Goal: Task Accomplishment & Management: Use online tool/utility

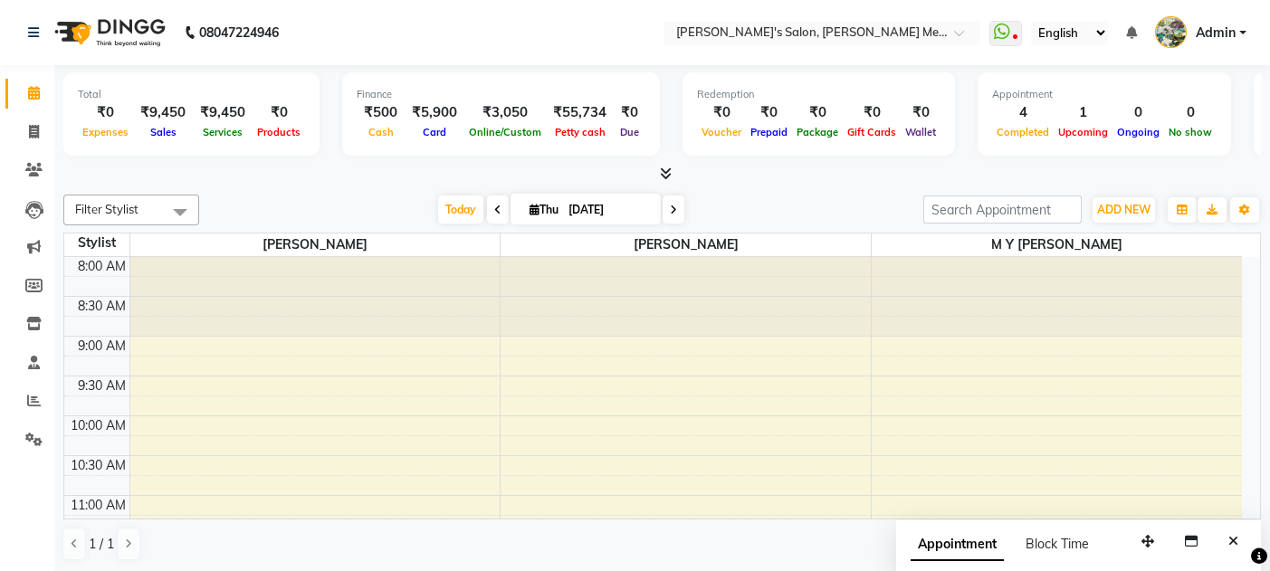
scroll to position [696, 0]
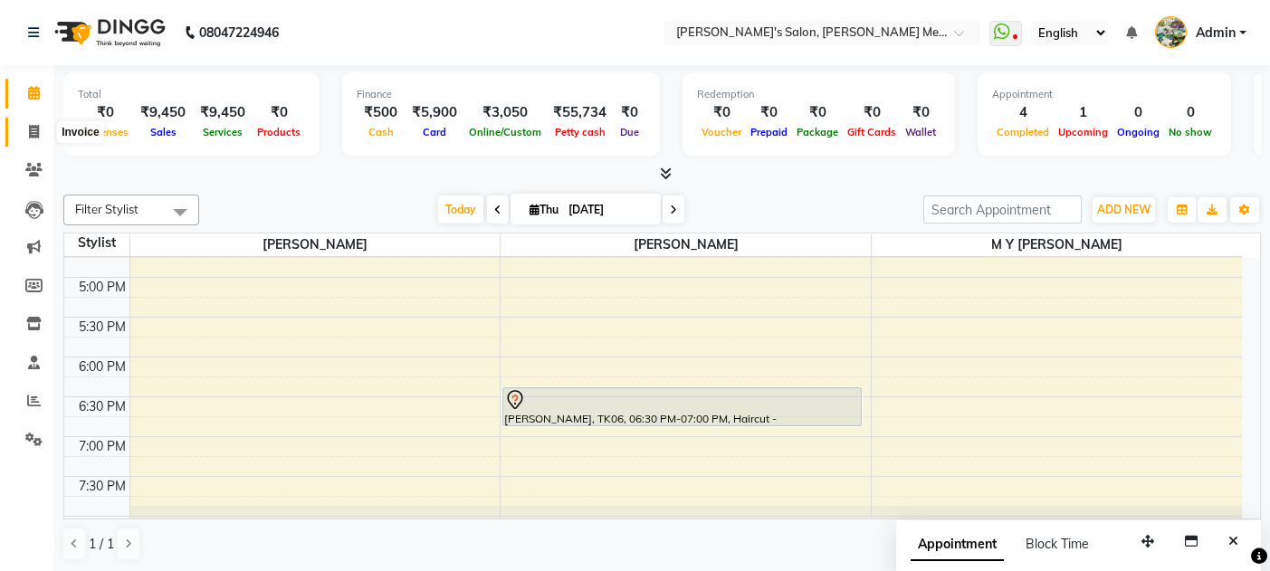
click at [29, 133] on icon at bounding box center [34, 132] width 10 height 14
select select "service"
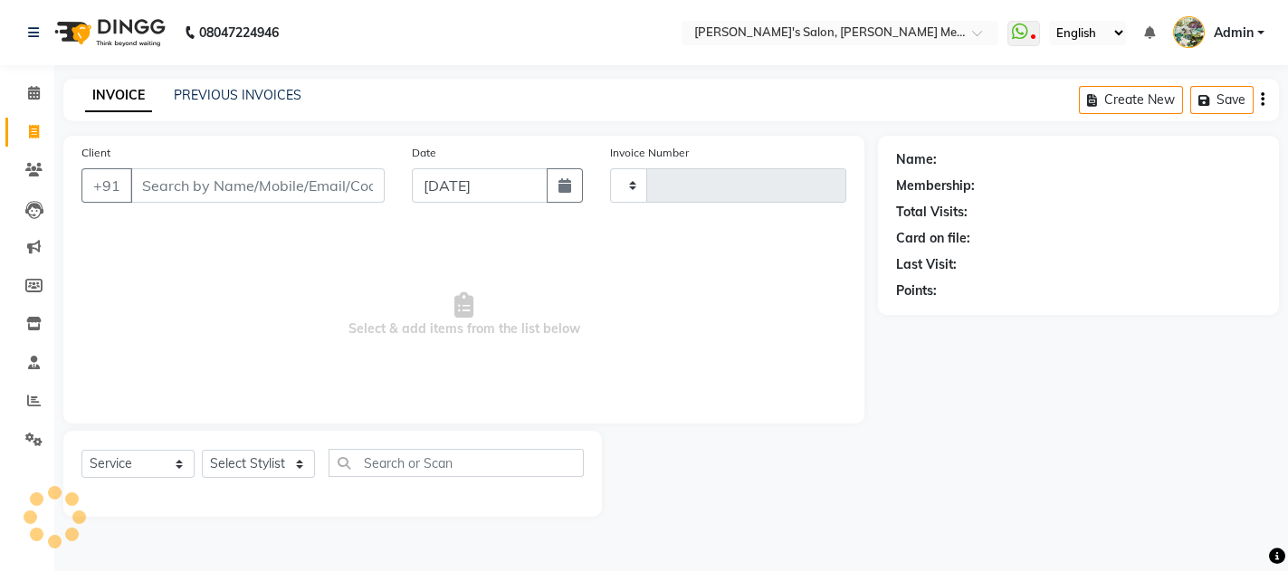
type input "0568"
select select "582"
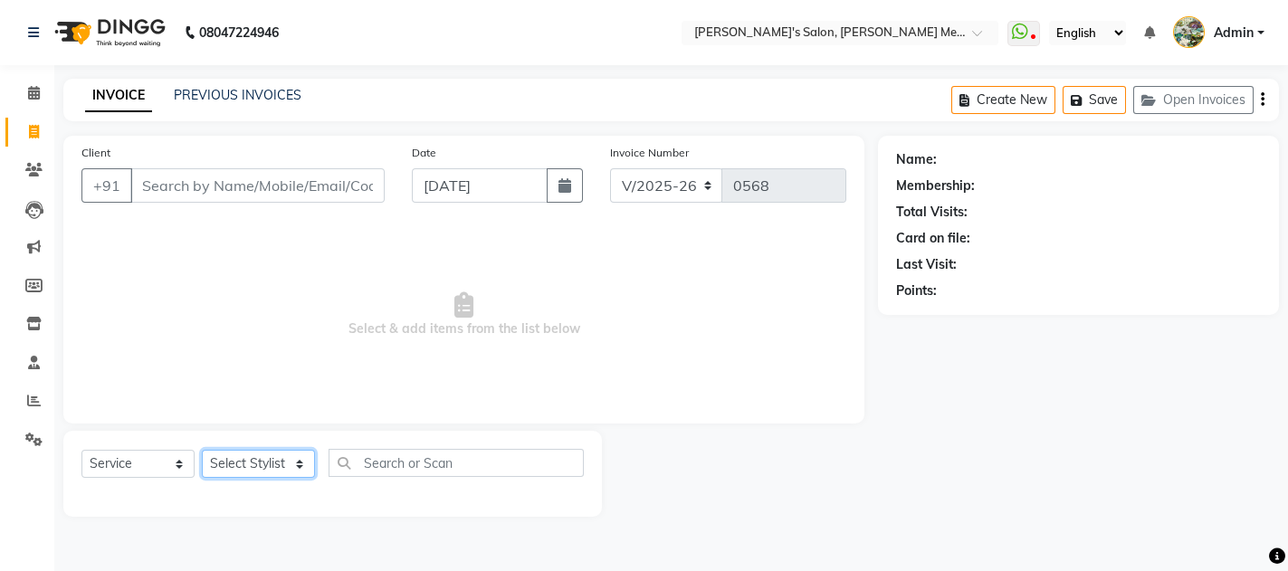
click at [265, 469] on select "Select Stylist [PERSON_NAME] m y [PERSON_NAME]" at bounding box center [258, 464] width 113 height 28
select select "7819"
click at [202, 450] on select "Select Stylist [PERSON_NAME] m y [PERSON_NAME]" at bounding box center [258, 464] width 113 height 28
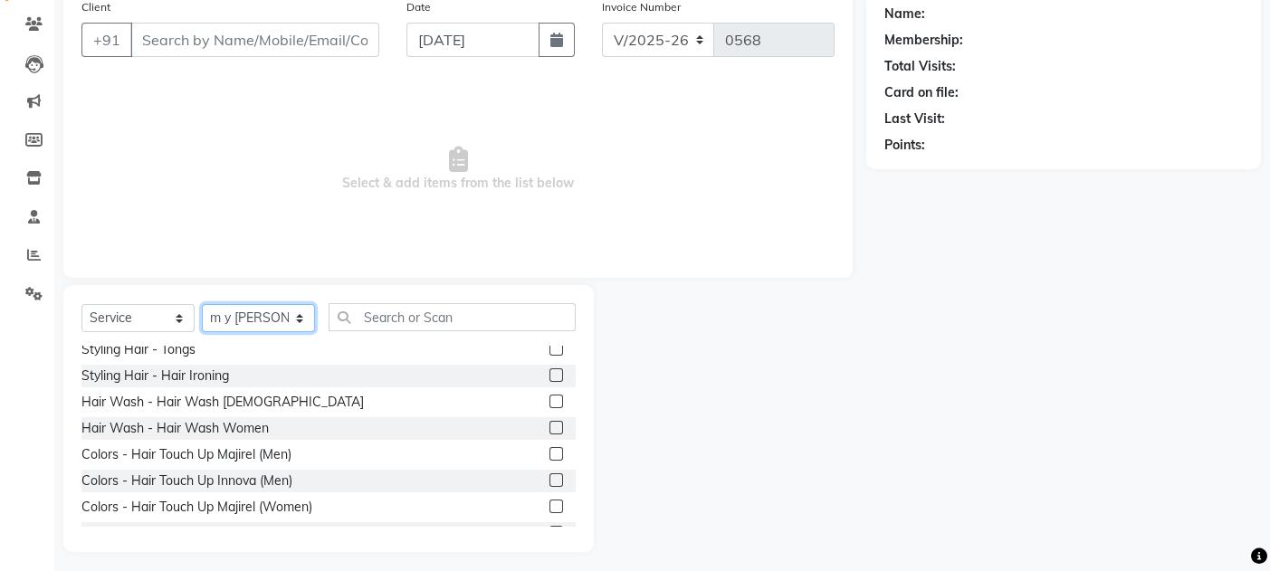
scroll to position [403, 0]
click at [550, 505] on label at bounding box center [557, 505] width 14 height 14
click at [550, 505] on input "checkbox" at bounding box center [556, 506] width 12 height 12
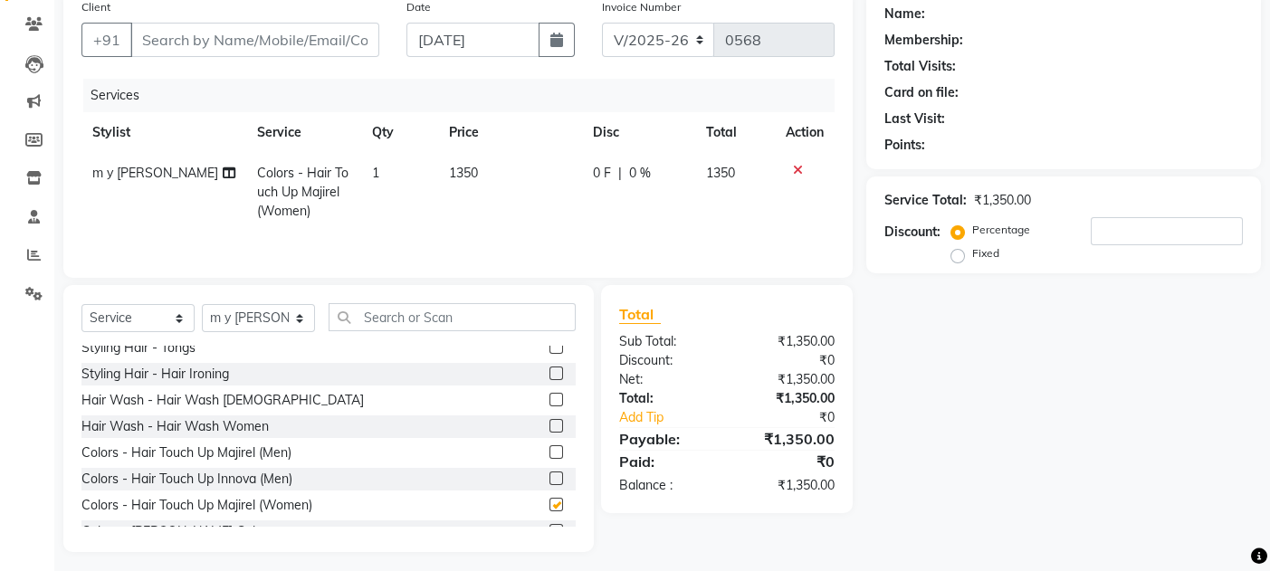
checkbox input "false"
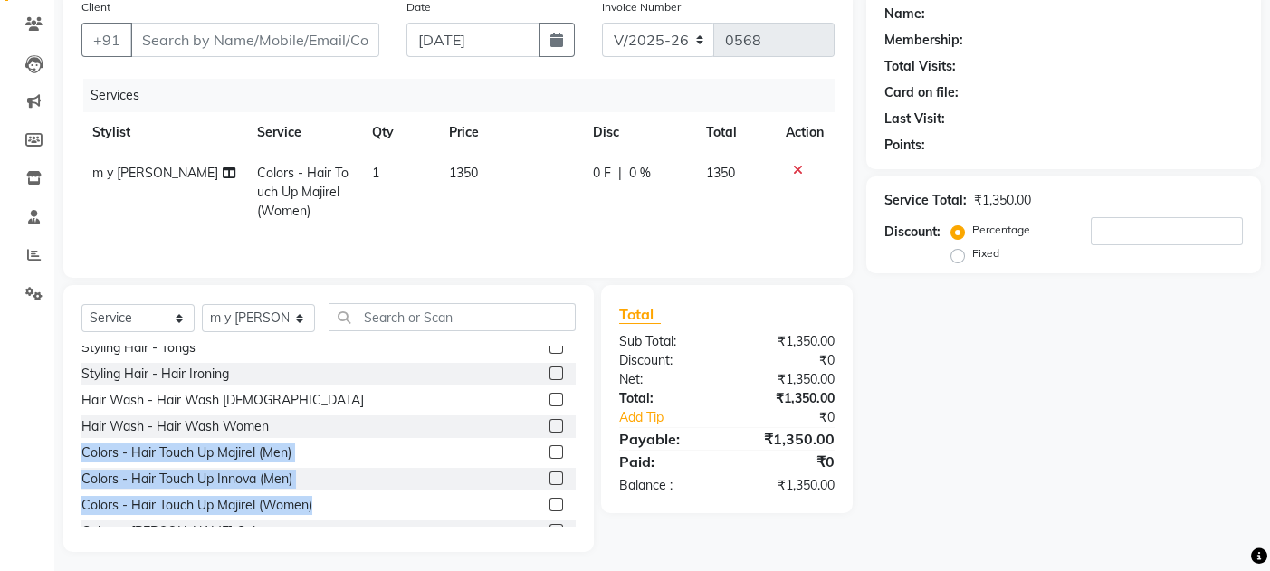
drag, startPoint x: 535, startPoint y: 505, endPoint x: 578, endPoint y: 438, distance: 79.4
click at [578, 438] on div "Select Service Product Membership Package Voucher Prepaid Gift Card Select Styl…" at bounding box center [328, 418] width 531 height 267
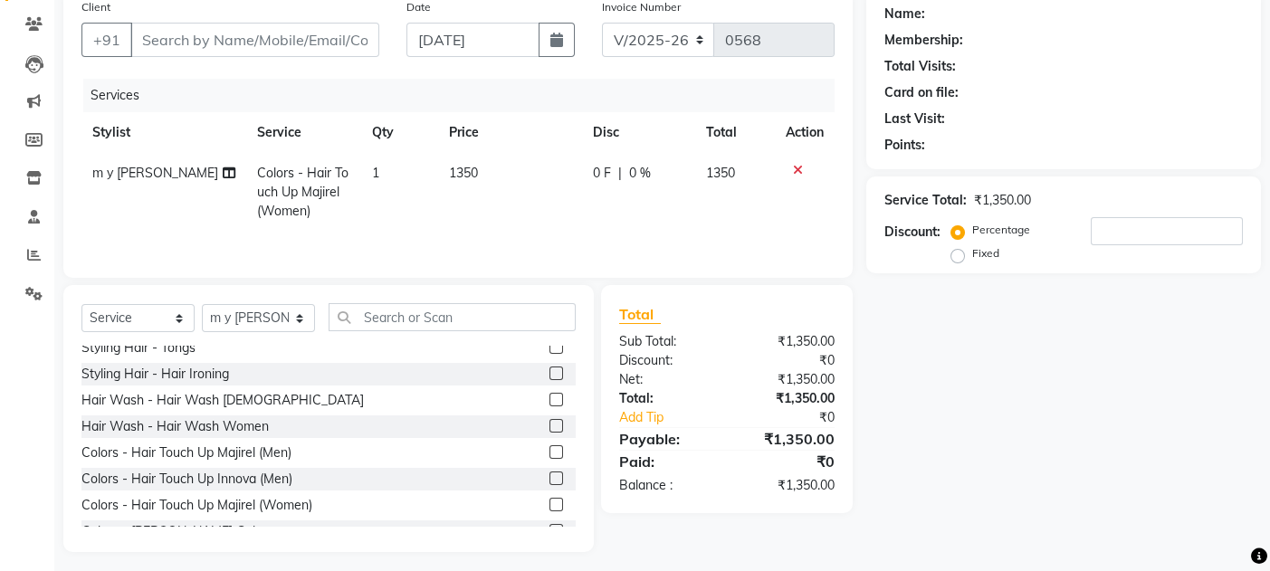
click at [783, 323] on div "Total" at bounding box center [727, 314] width 216 height 22
click at [771, 511] on div "Total Sub Total: ₹1,350.00 Discount: ₹0 Net: ₹1,350.00 Total: ₹1,350.00 Add Tip…" at bounding box center [727, 399] width 252 height 228
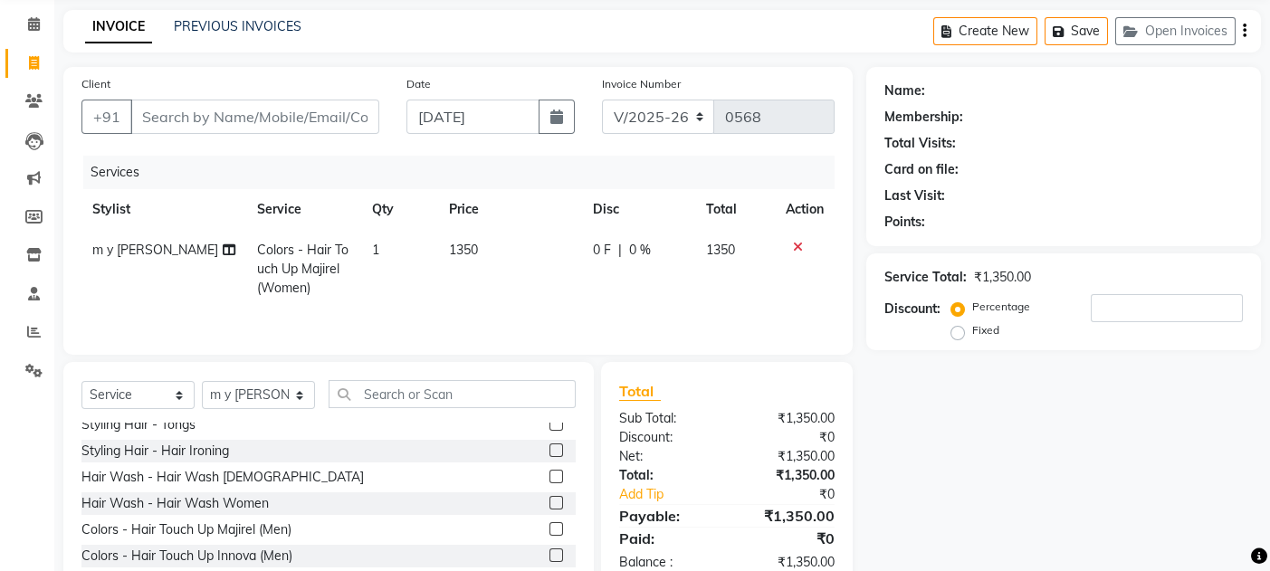
scroll to position [59, 0]
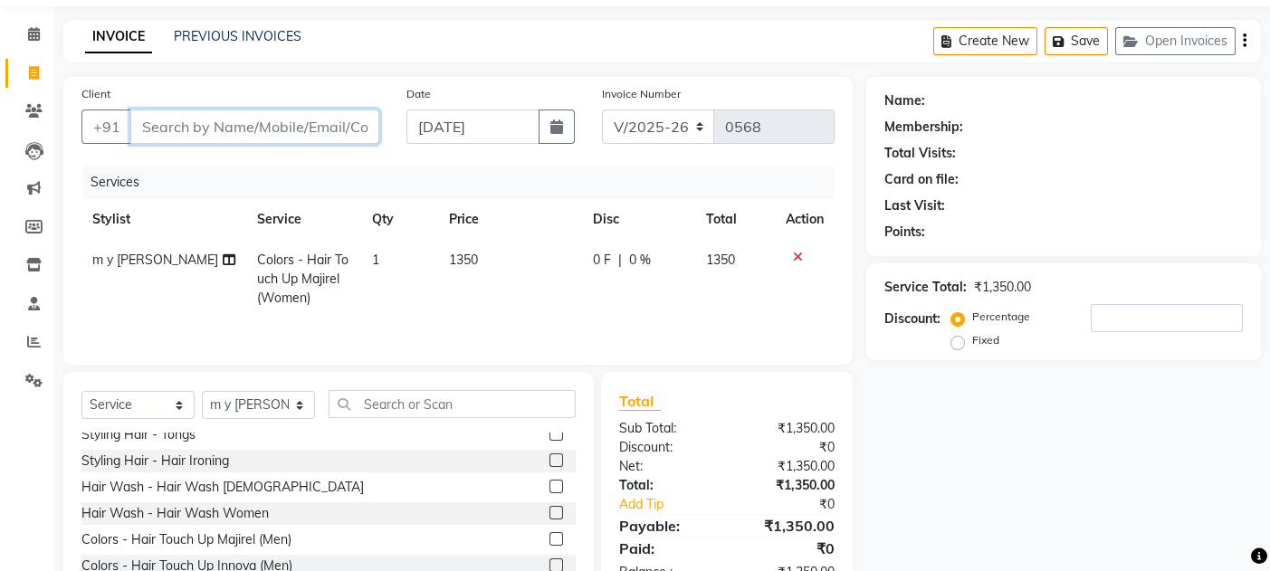
click at [266, 126] on input "Client" at bounding box center [254, 127] width 249 height 34
type input "j"
type input "0"
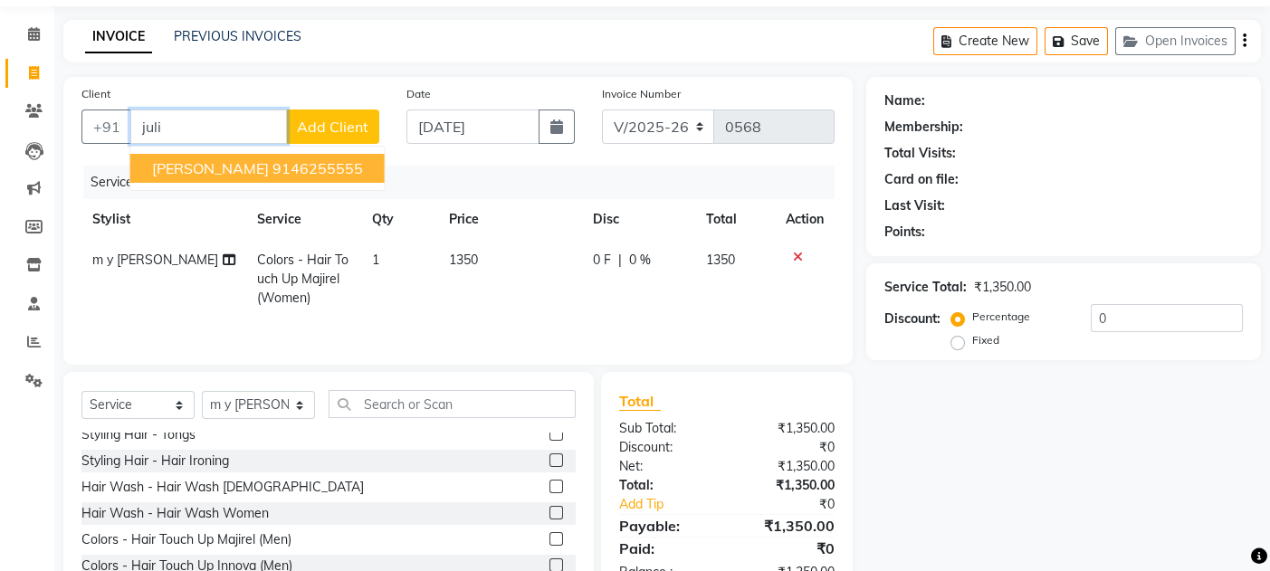
click at [277, 166] on ngb-highlight "9146255555" at bounding box center [318, 168] width 91 height 18
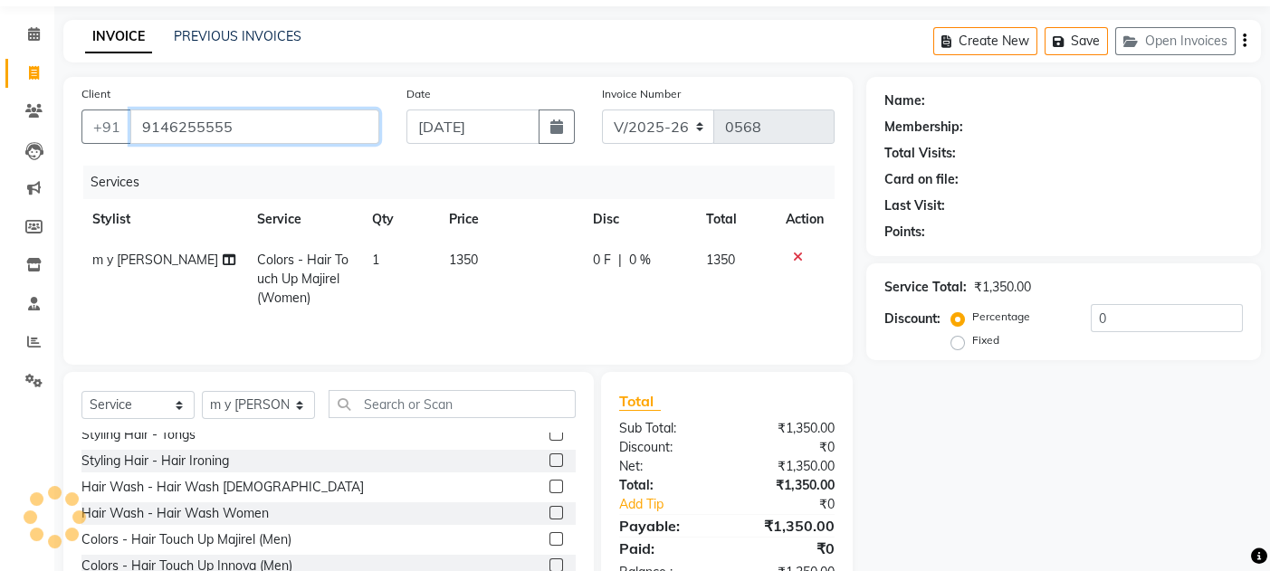
type input "9146255555"
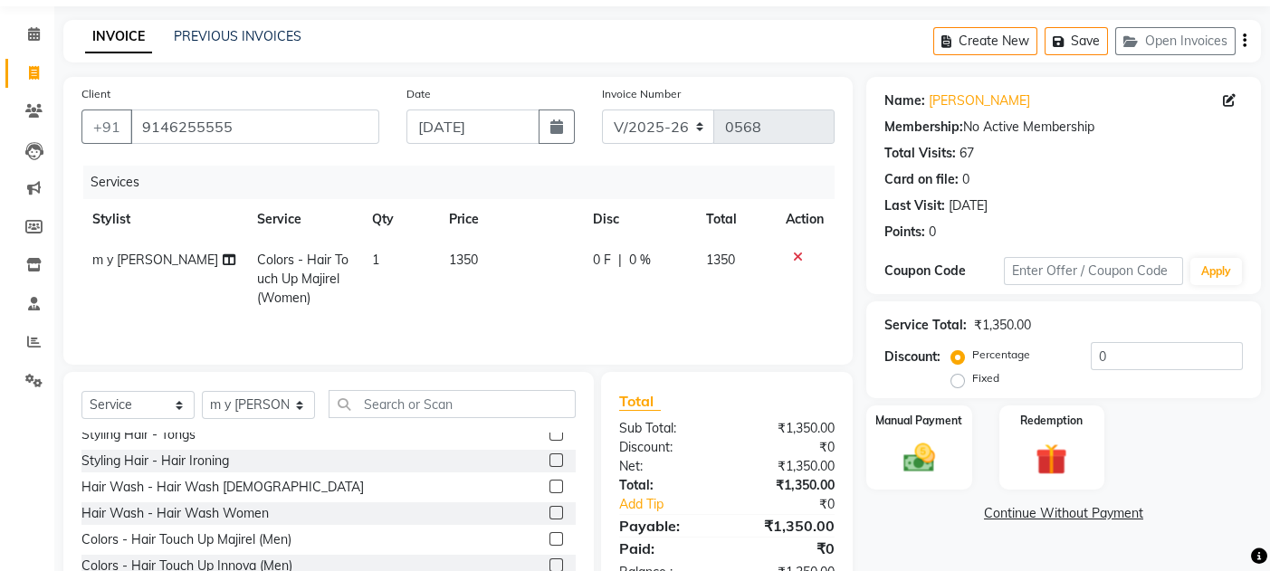
scroll to position [158, 0]
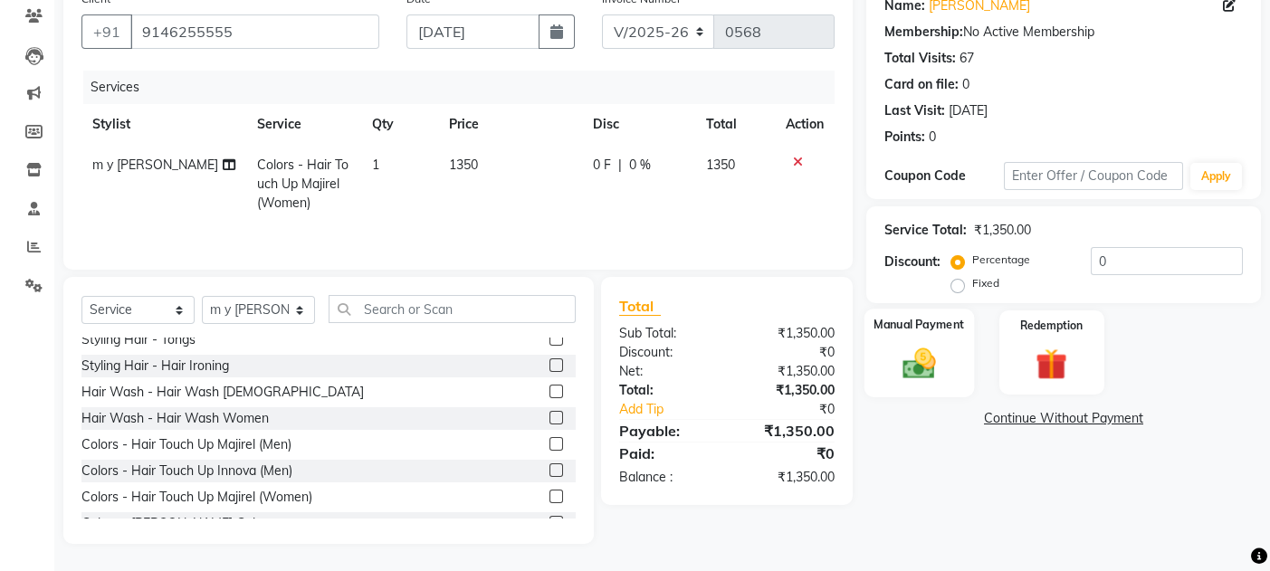
click at [899, 336] on div "Manual Payment" at bounding box center [920, 353] width 110 height 89
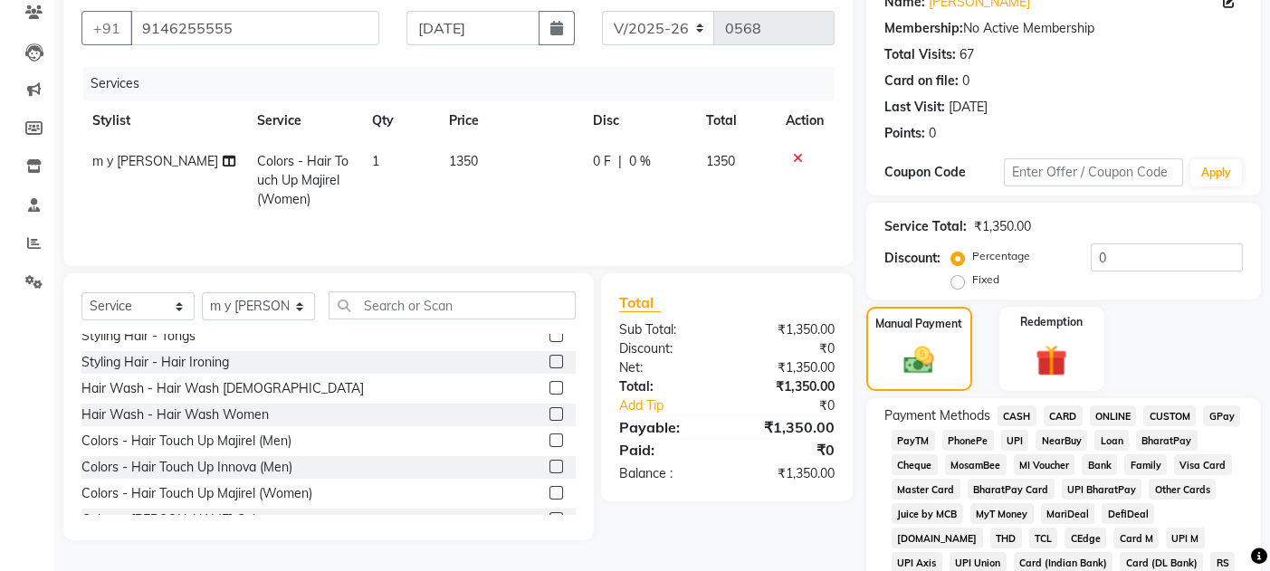
click at [1066, 409] on span "CARD" at bounding box center [1063, 416] width 39 height 21
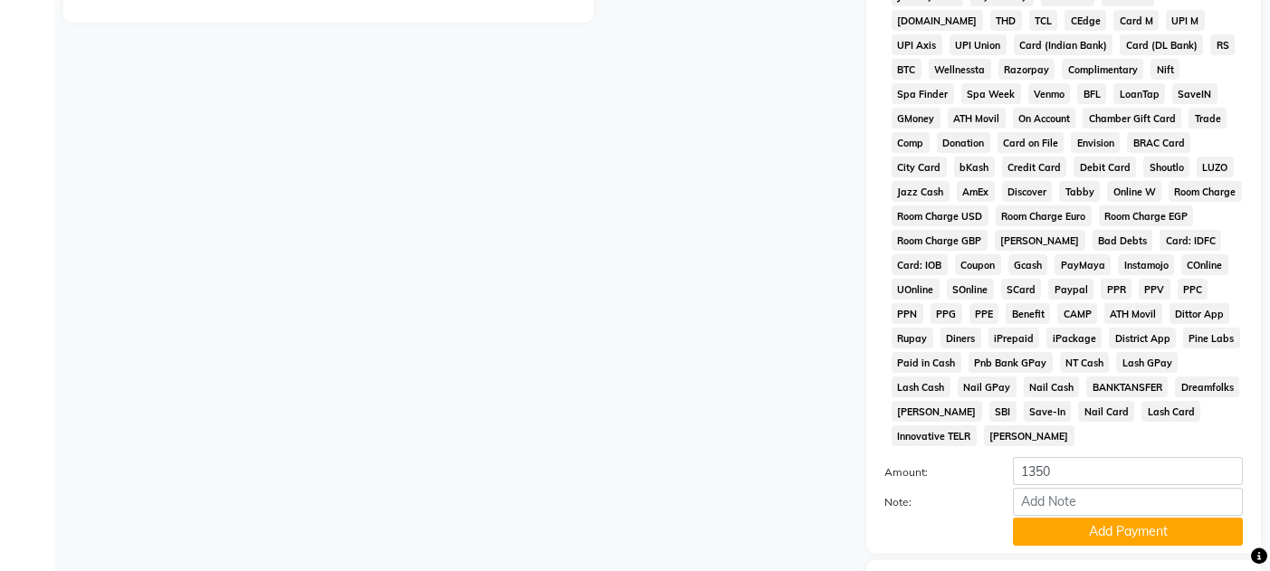
scroll to position [771, 0]
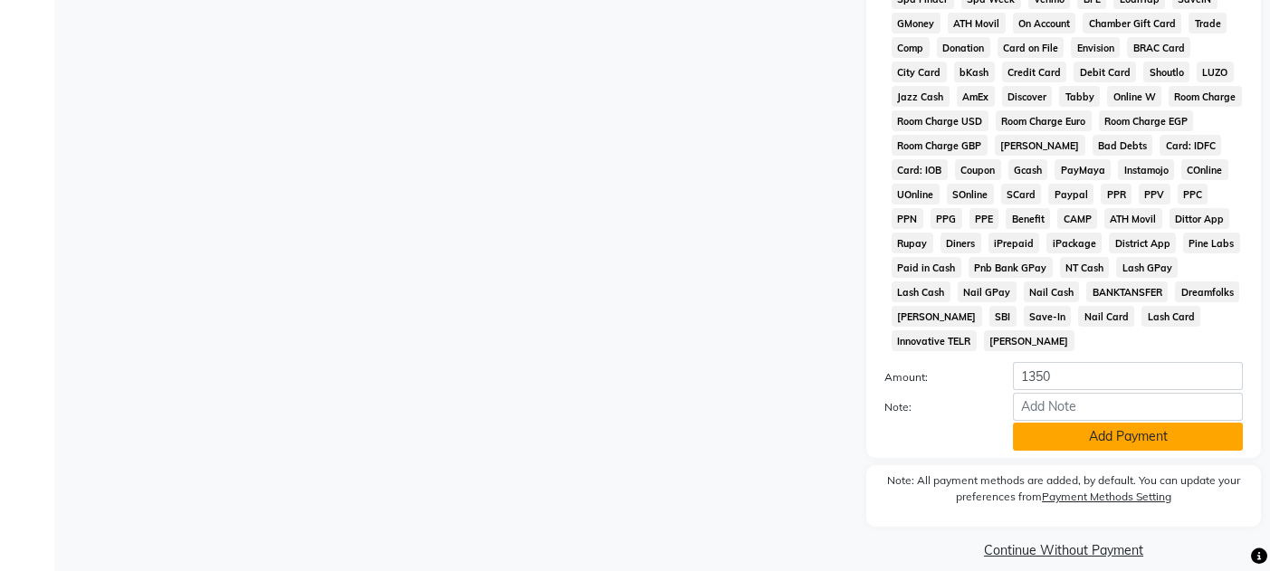
click at [1184, 423] on button "Add Payment" at bounding box center [1128, 437] width 230 height 28
